Goal: Use online tool/utility

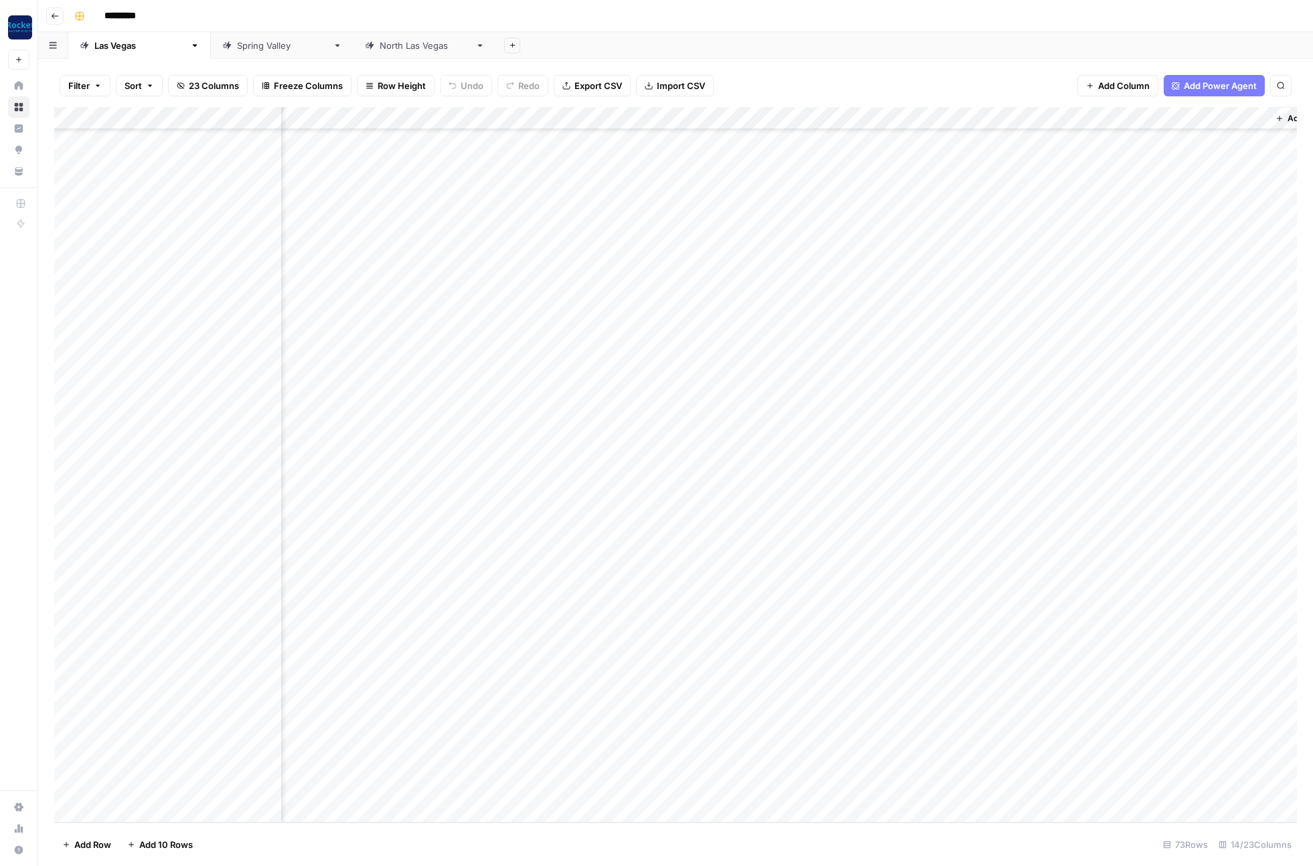
scroll to position [990, 524]
click at [1186, 147] on div "Add Column" at bounding box center [675, 465] width 1243 height 716
click at [1166, 149] on div "Add Column" at bounding box center [675, 465] width 1243 height 716
click at [1166, 149] on span "Date" at bounding box center [1129, 152] width 107 height 12
click at [1206, 513] on div "Add Column" at bounding box center [675, 465] width 1243 height 716
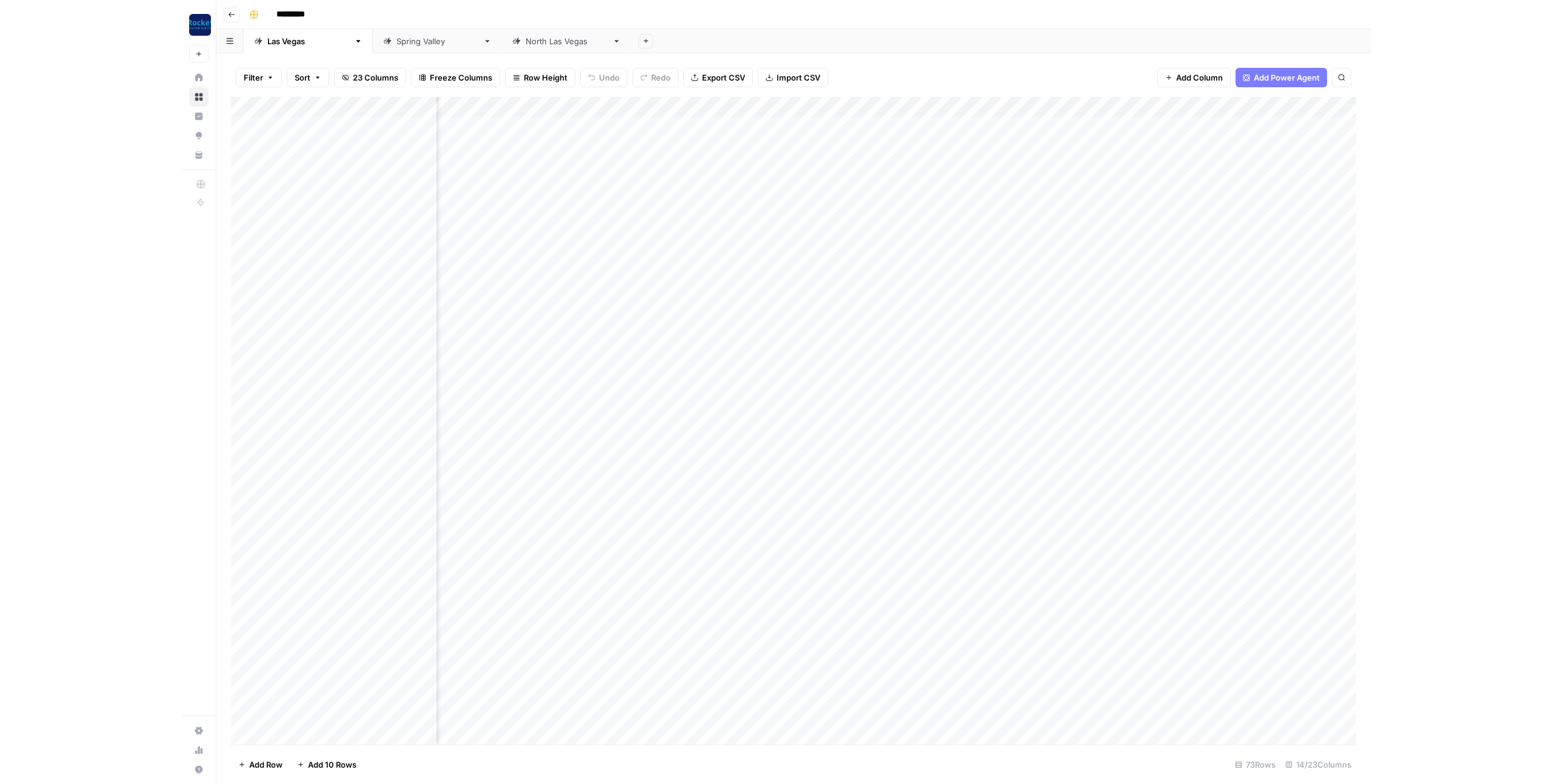
scroll to position [0, 0]
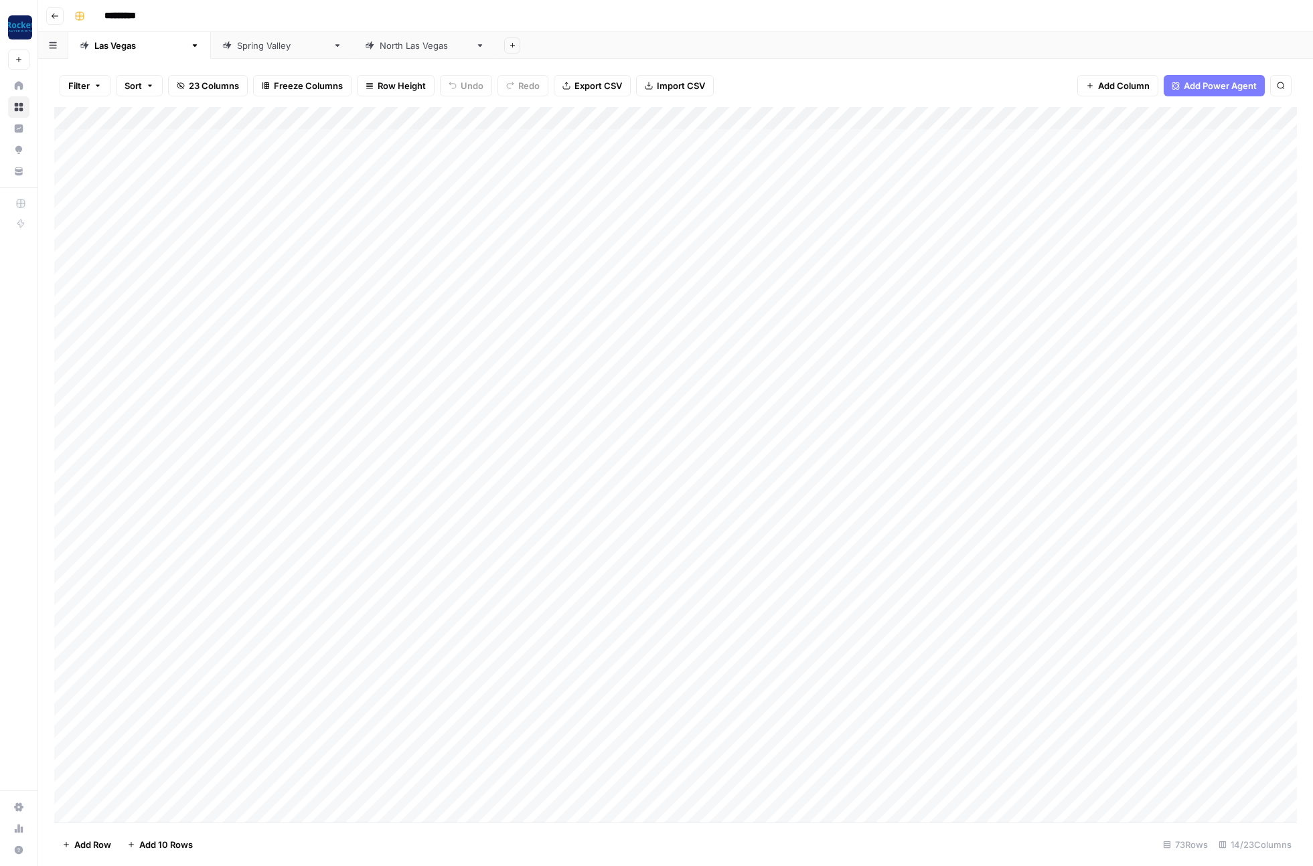
click at [173, 162] on div "Add Column" at bounding box center [675, 465] width 1243 height 716
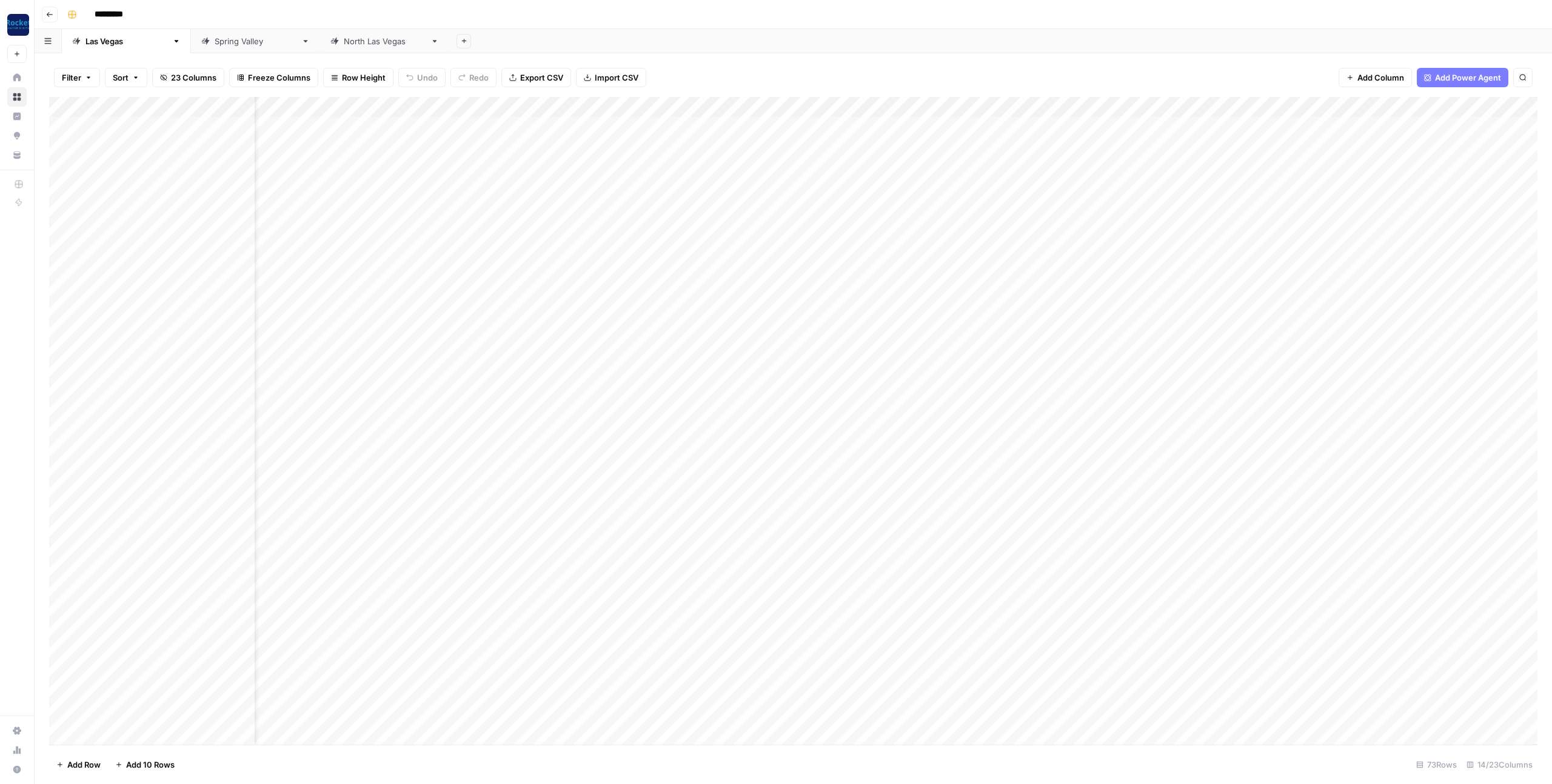
scroll to position [2, 60]
click at [1188, 131] on div "Add Column" at bounding box center [793, 421] width 1489 height 648
click at [1188, 130] on div "Add Column" at bounding box center [793, 421] width 1489 height 648
click at [1188, 217] on div "Add Column" at bounding box center [793, 421] width 1489 height 648
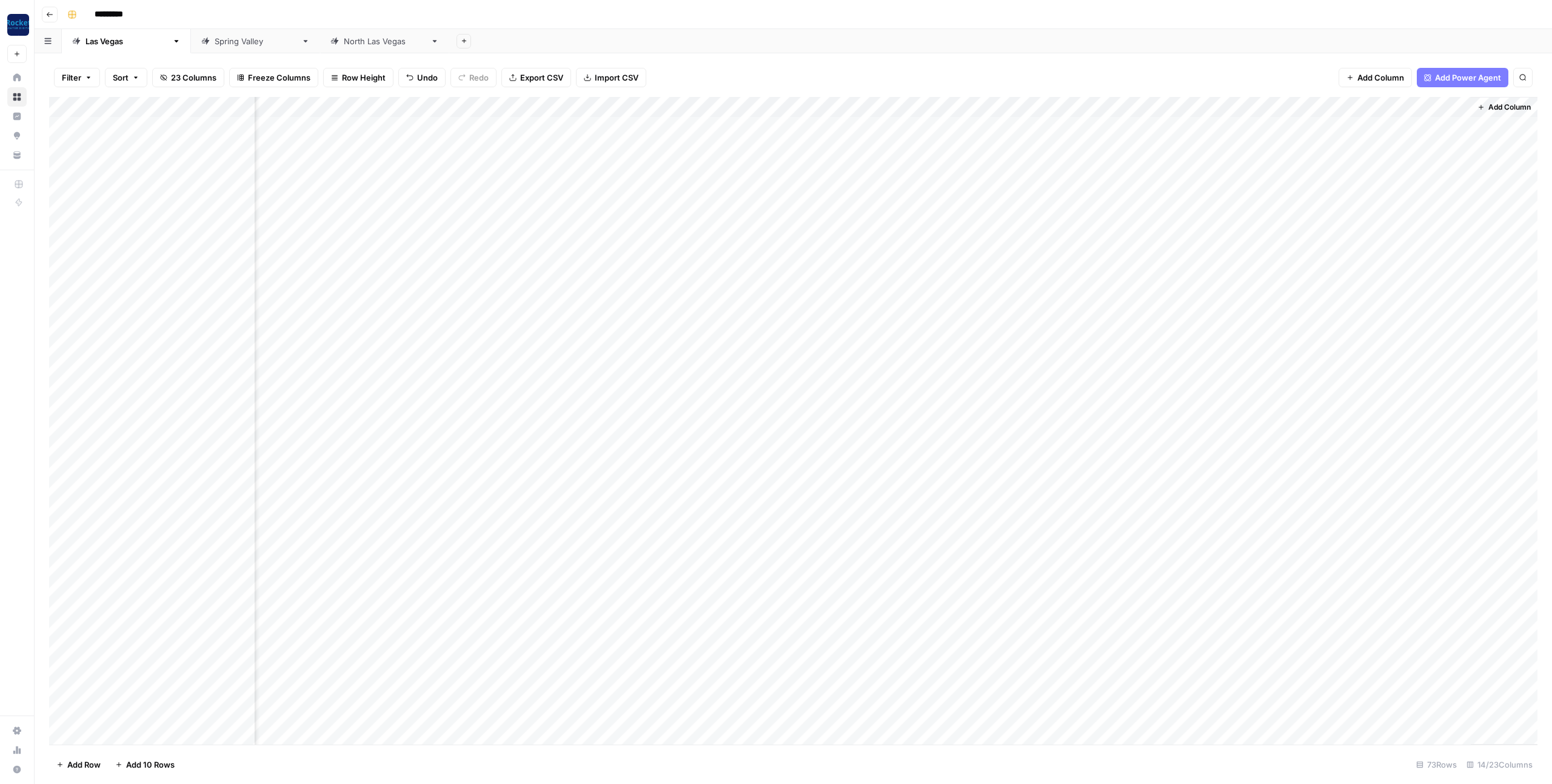
click at [1188, 147] on div "Add Column" at bounding box center [793, 421] width 1489 height 648
click at [1188, 171] on input "date" at bounding box center [1385, 165] width 97 height 21
click at [1188, 164] on input "date" at bounding box center [1385, 165] width 97 height 21
click at [1188, 167] on input "time" at bounding box center [1492, 165] width 97 height 21
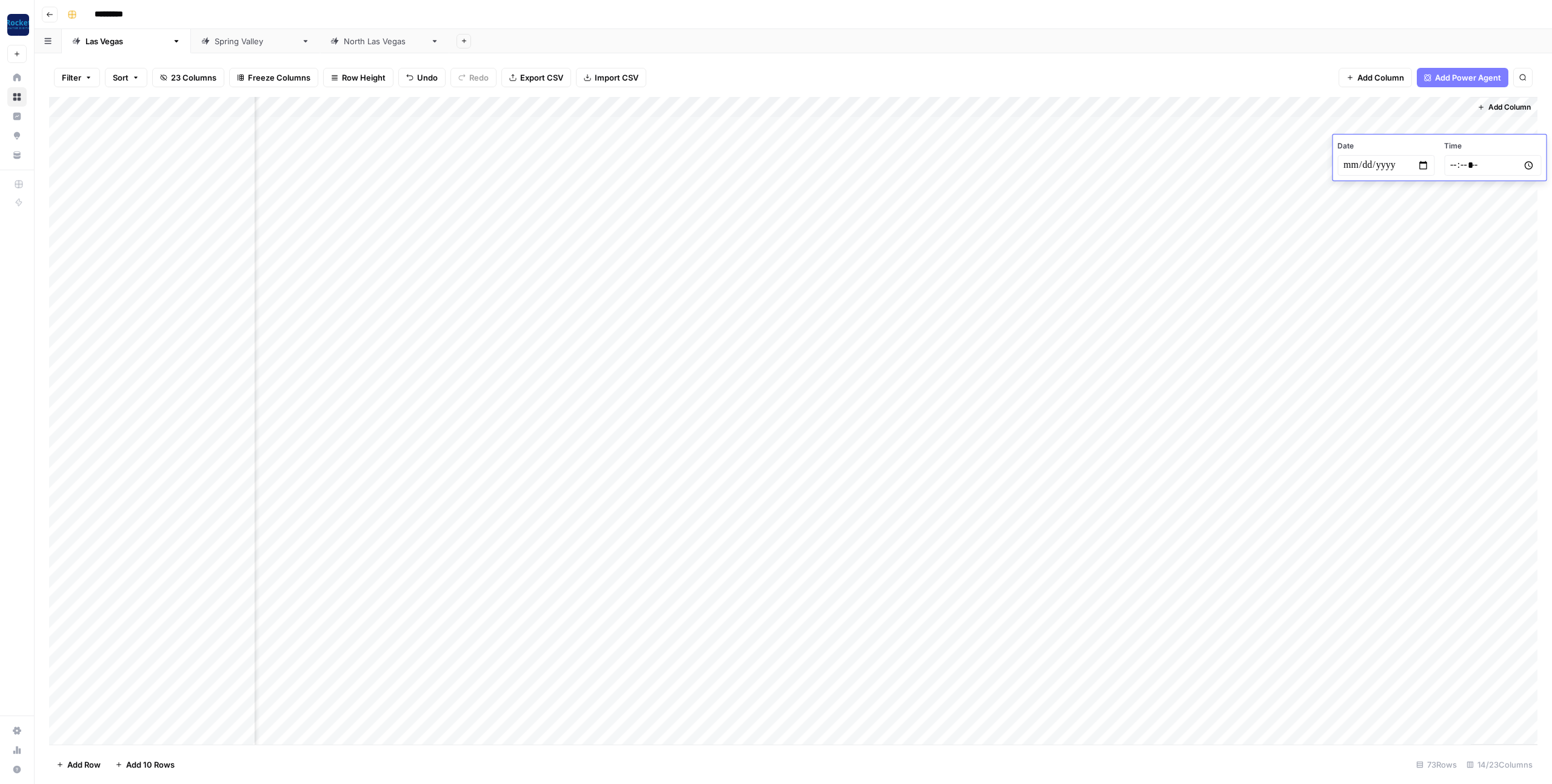
click at [1188, 166] on input "time" at bounding box center [1492, 165] width 97 height 21
click at [1188, 232] on div "Add Column" at bounding box center [793, 421] width 1489 height 648
click at [1188, 122] on div "Add Column" at bounding box center [793, 421] width 1489 height 648
click at [1188, 124] on div "Add Column" at bounding box center [793, 421] width 1489 height 648
click at [1188, 206] on div "Add Column" at bounding box center [793, 421] width 1489 height 648
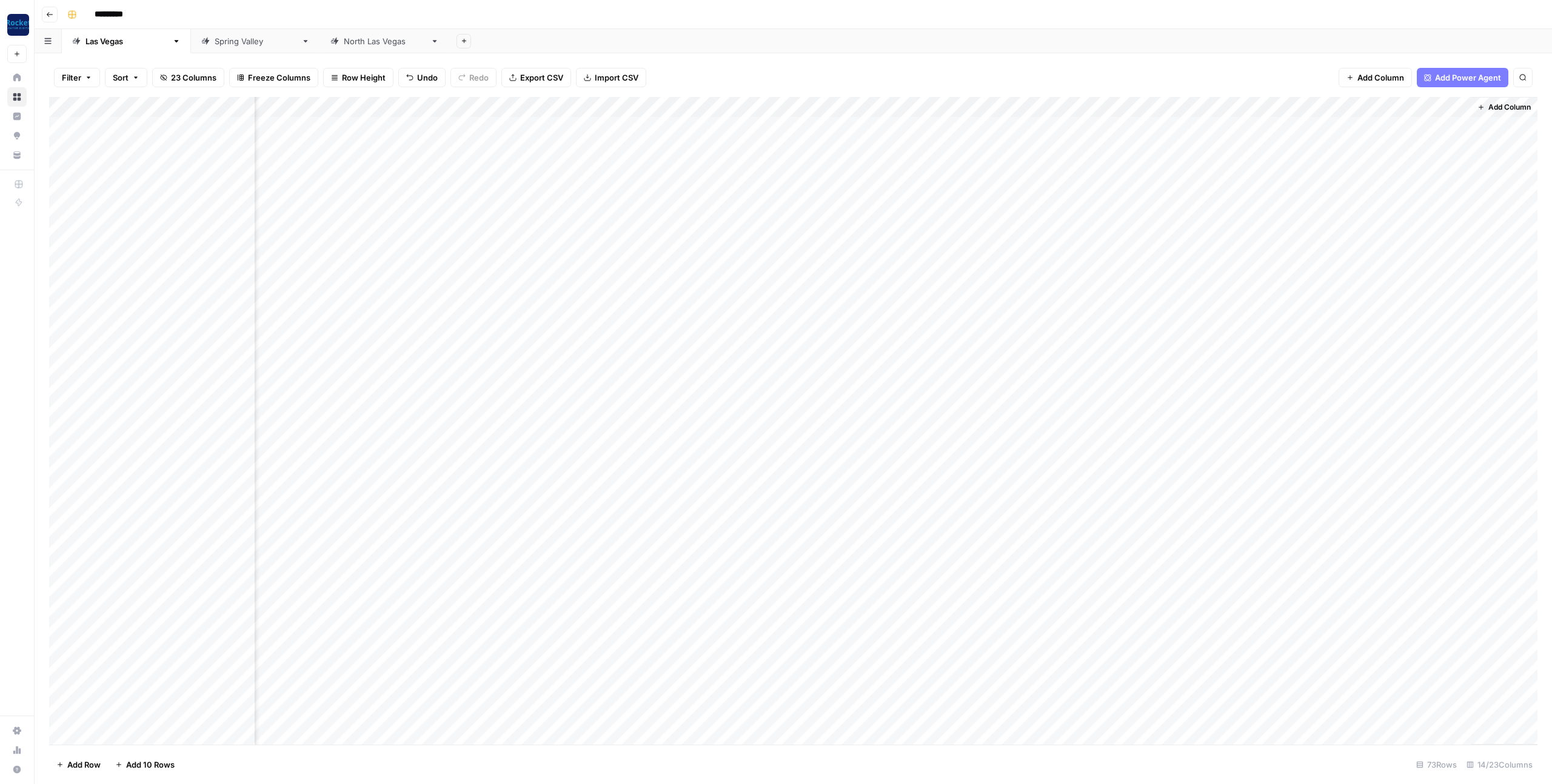
scroll to position [0, 111]
click at [1188, 110] on div "Add Column" at bounding box center [793, 421] width 1489 height 648
click at [1188, 268] on span "Remove Column" at bounding box center [1436, 270] width 106 height 12
drag, startPoint x: 726, startPoint y: 126, endPoint x: 1112, endPoint y: 278, distance: 414.8
click at [729, 127] on span "Delete" at bounding box center [733, 125] width 26 height 12
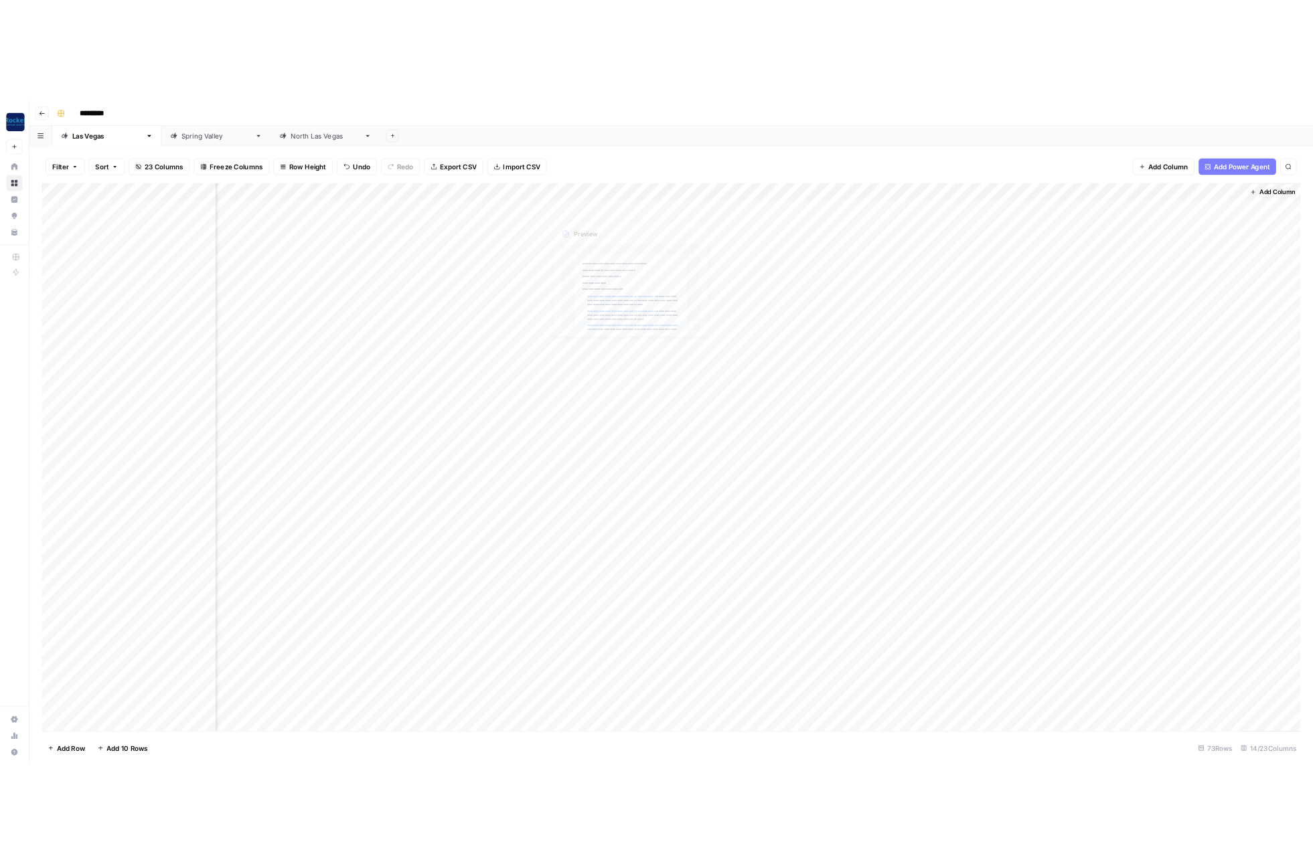
scroll to position [0, 3]
